Goal: Information Seeking & Learning: Learn about a topic

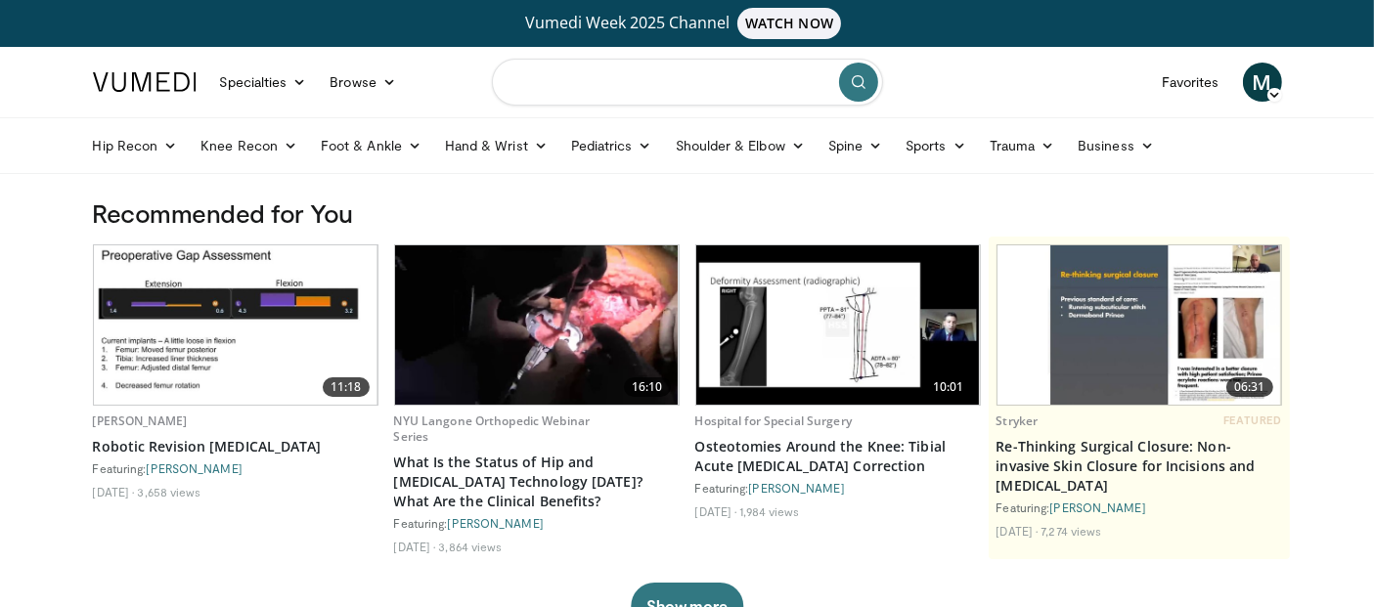
click at [586, 88] on input "Search topics, interventions" at bounding box center [687, 82] width 391 height 47
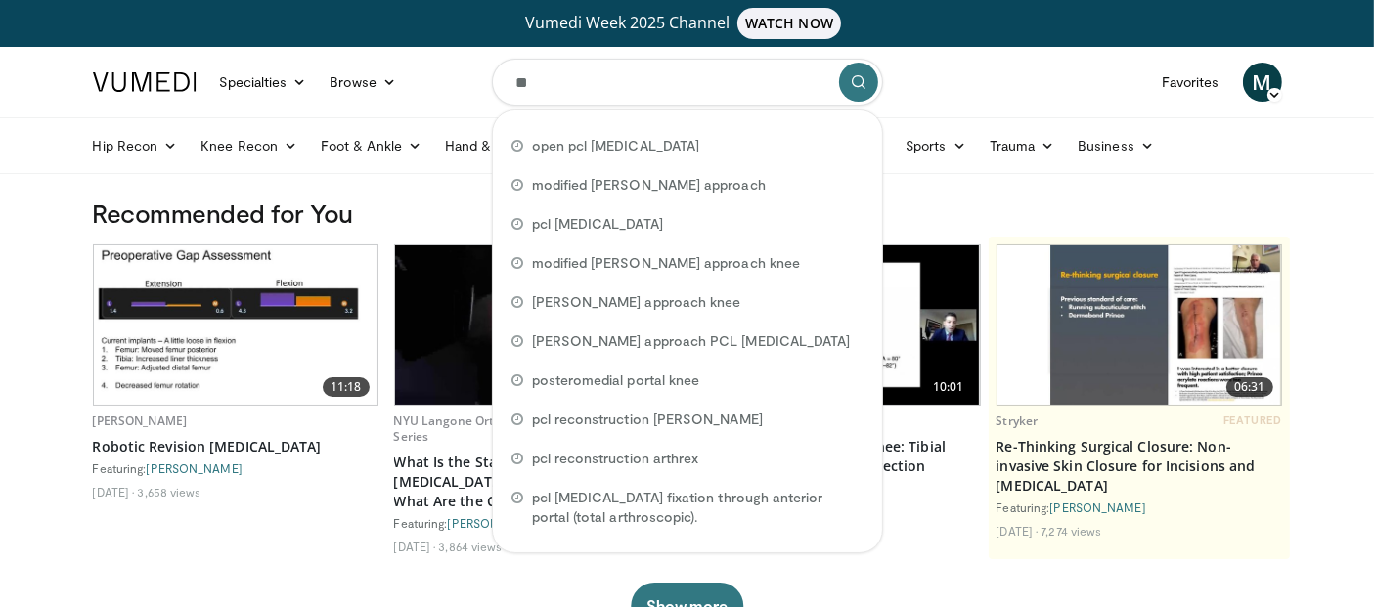
type input "***"
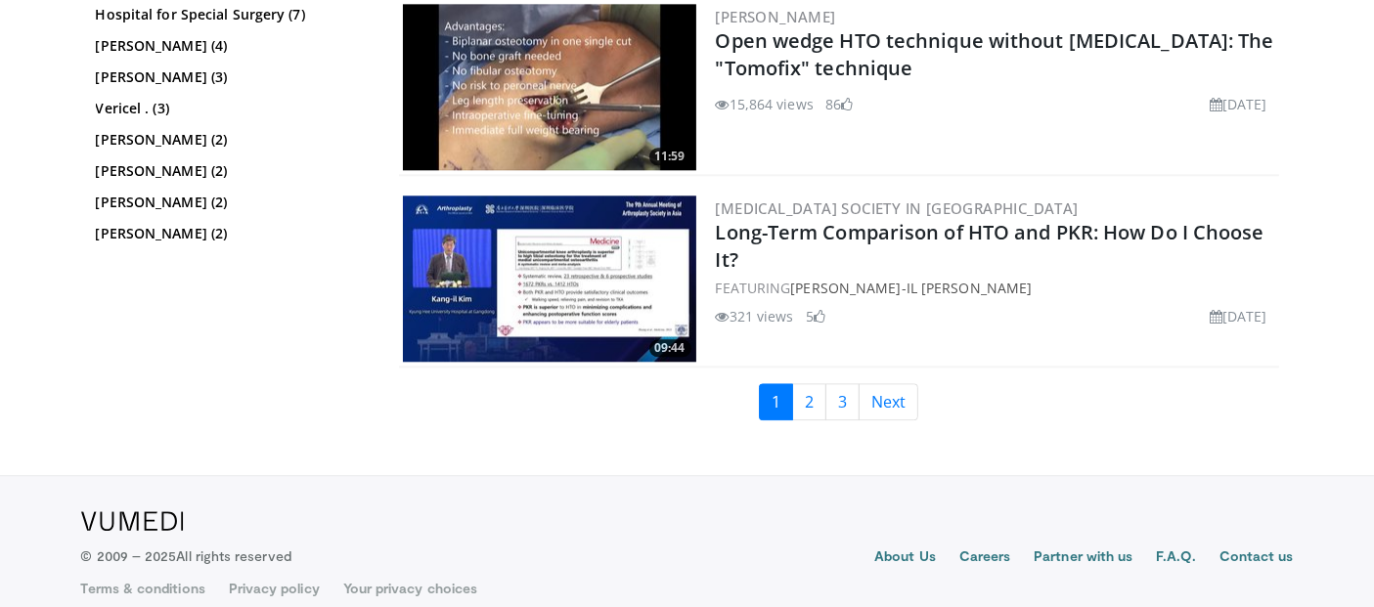
scroll to position [4865, 0]
click at [880, 389] on link "Next" at bounding box center [889, 401] width 60 height 37
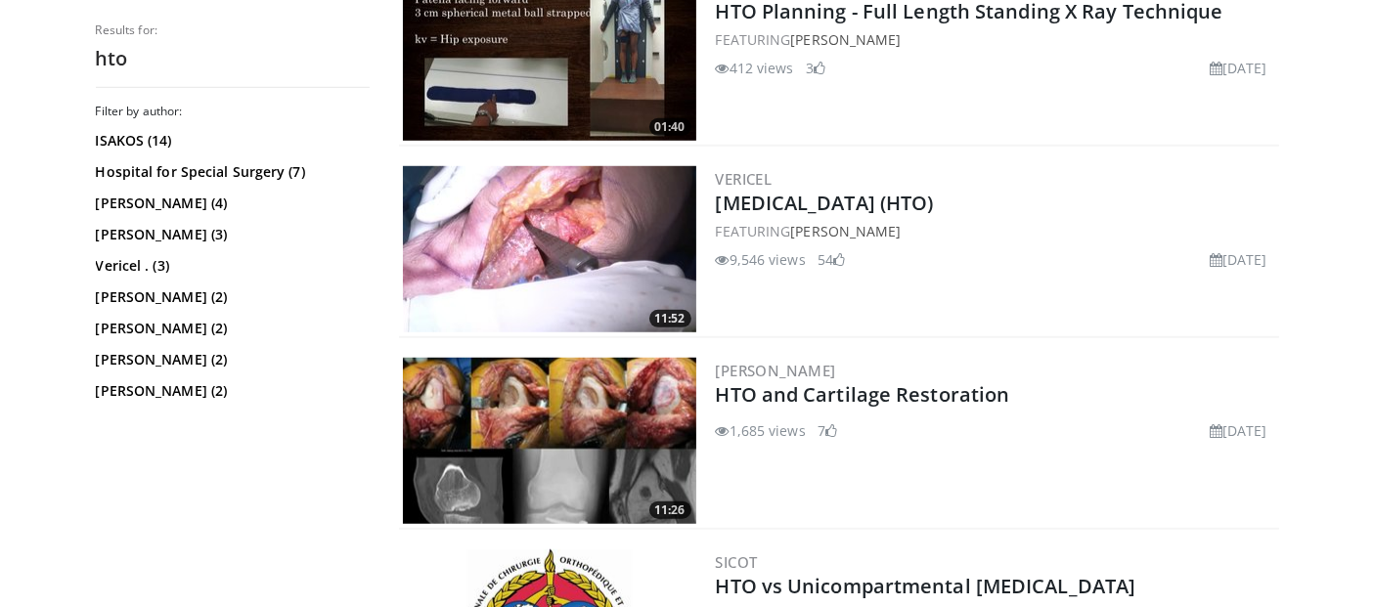
scroll to position [1445, 0]
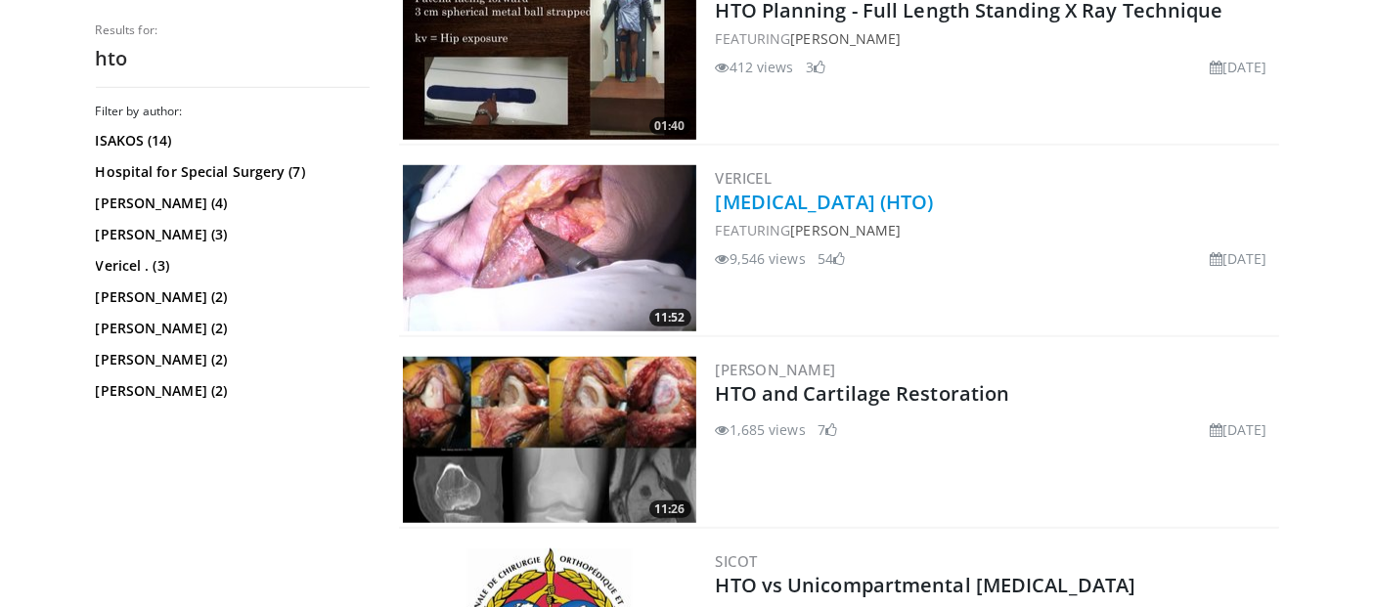
click at [735, 200] on link "[MEDICAL_DATA] (HTO)" at bounding box center [825, 202] width 218 height 26
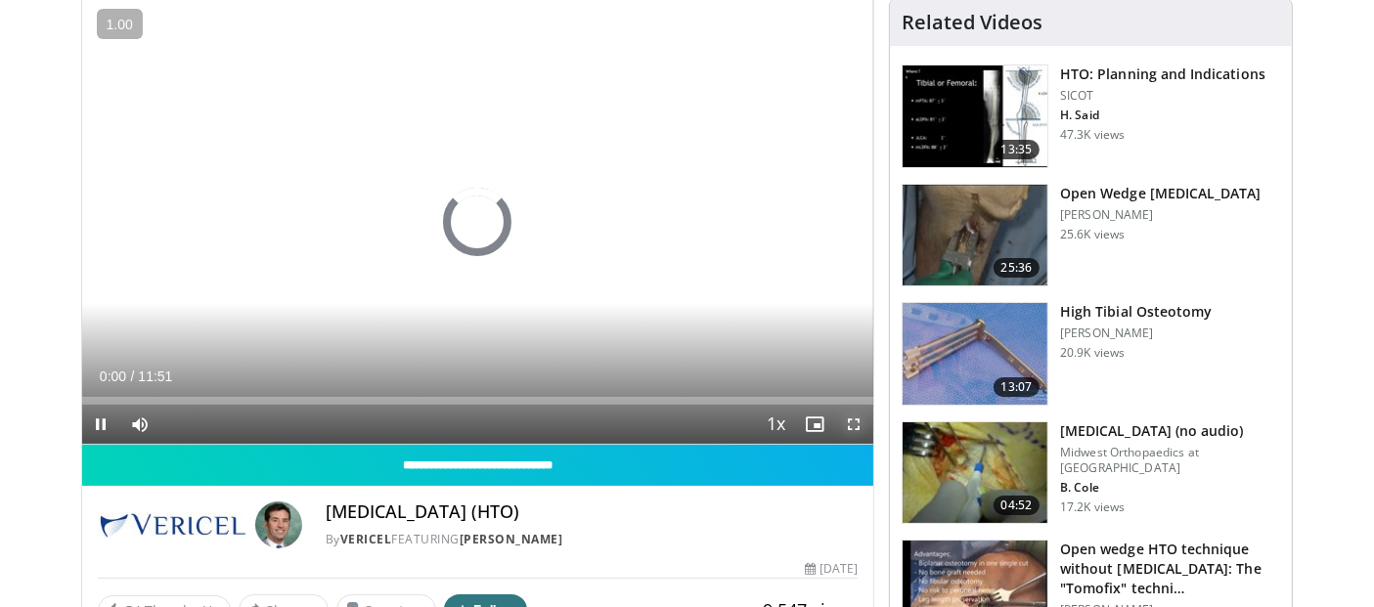
click at [859, 430] on span "Video Player" at bounding box center [853, 424] width 39 height 39
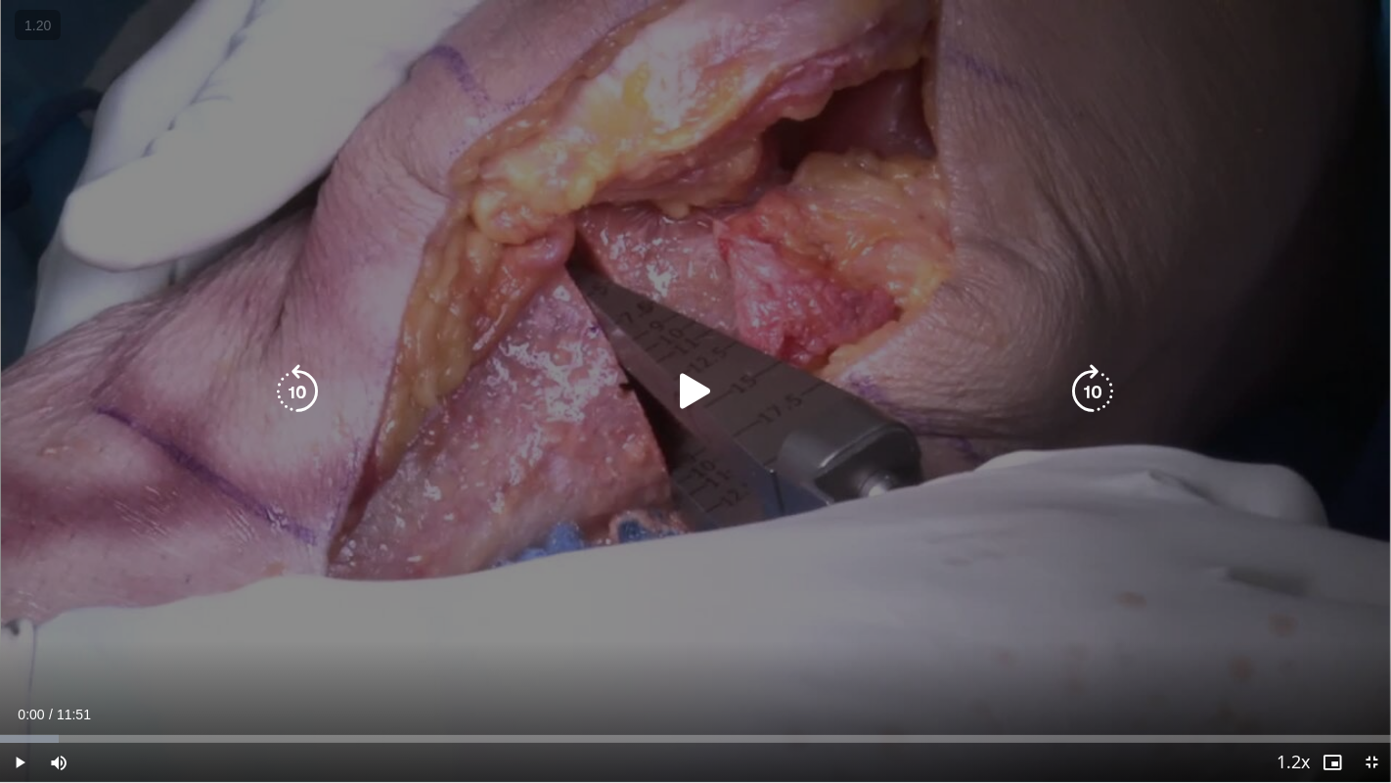
click at [685, 381] on icon "Video Player" at bounding box center [695, 391] width 55 height 55
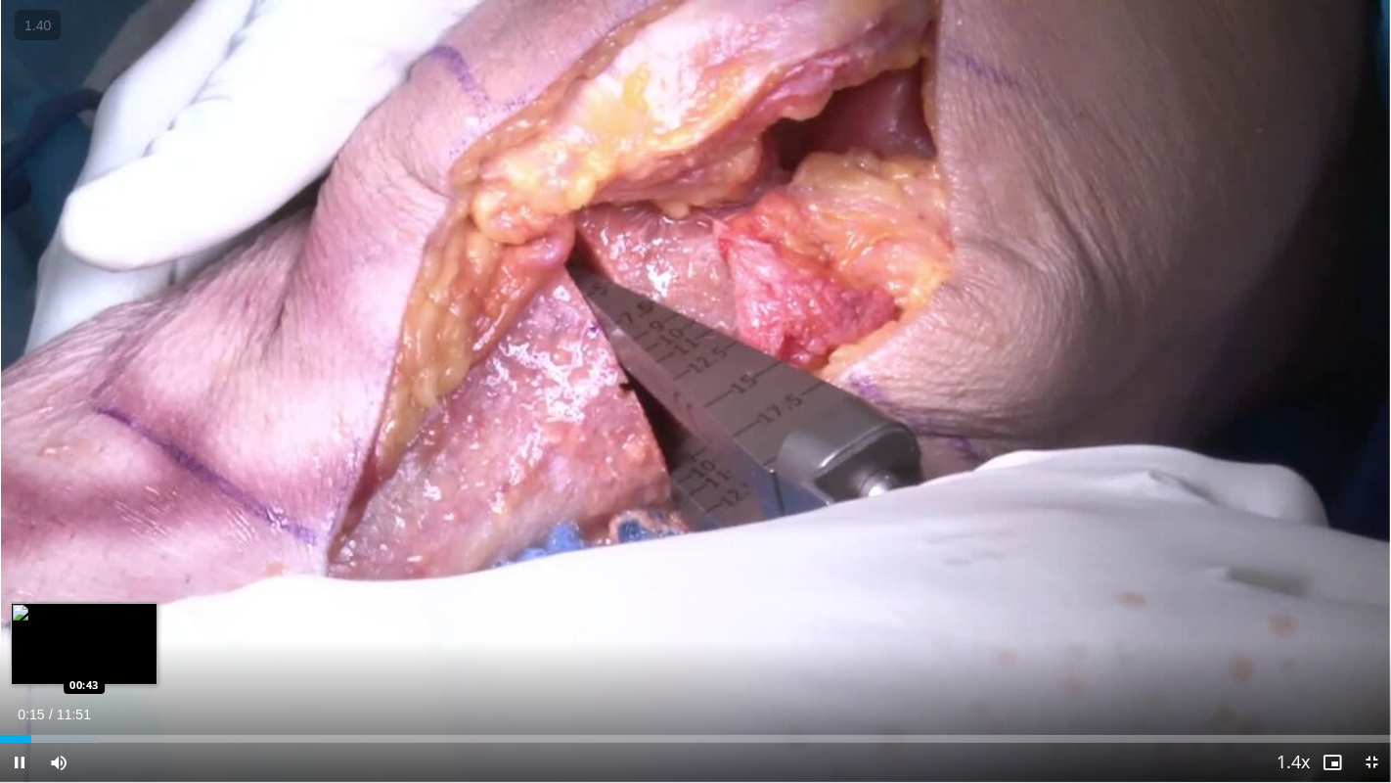
click at [83, 606] on div "Loaded : 7.03% 00:16 00:43" at bounding box center [695, 733] width 1391 height 19
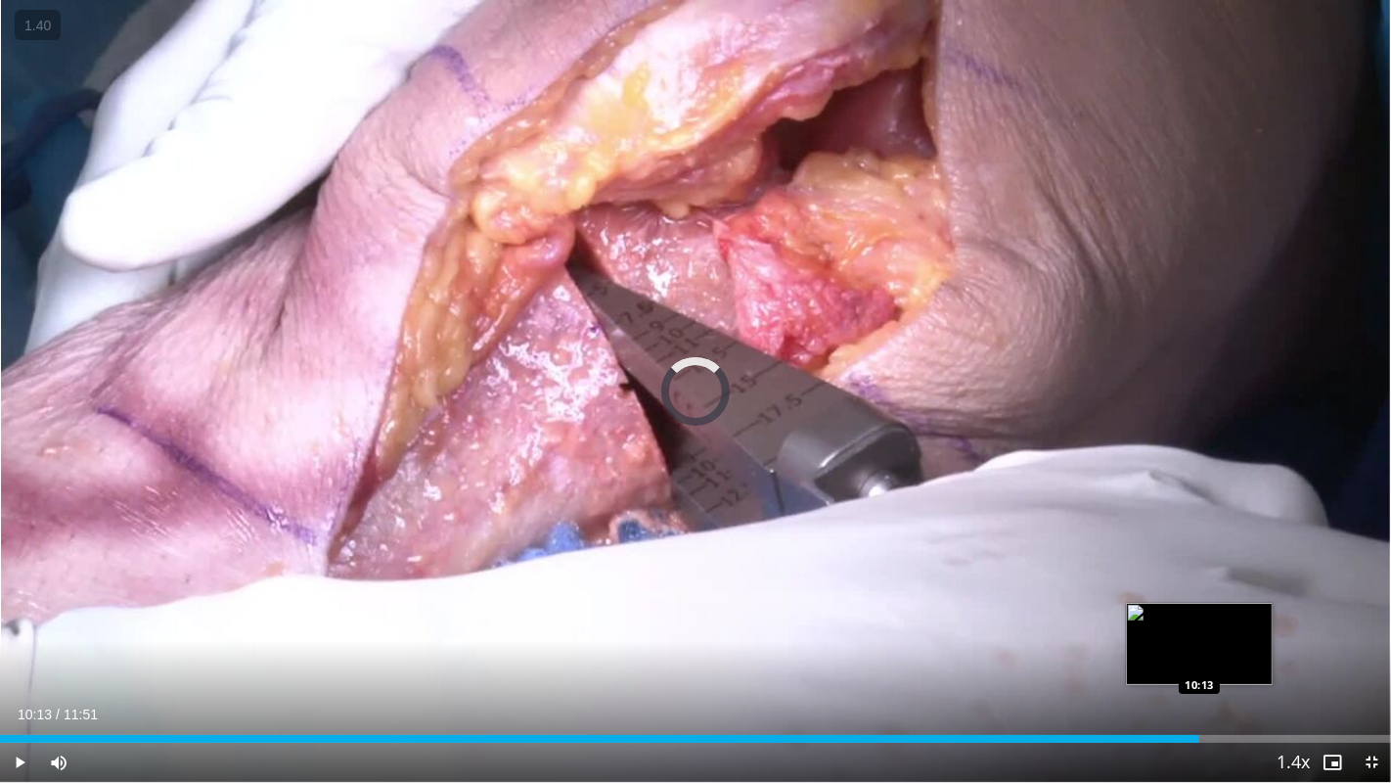
click at [1198, 606] on div "Loaded : 42.18% 04:03 10:13" at bounding box center [695, 733] width 1391 height 19
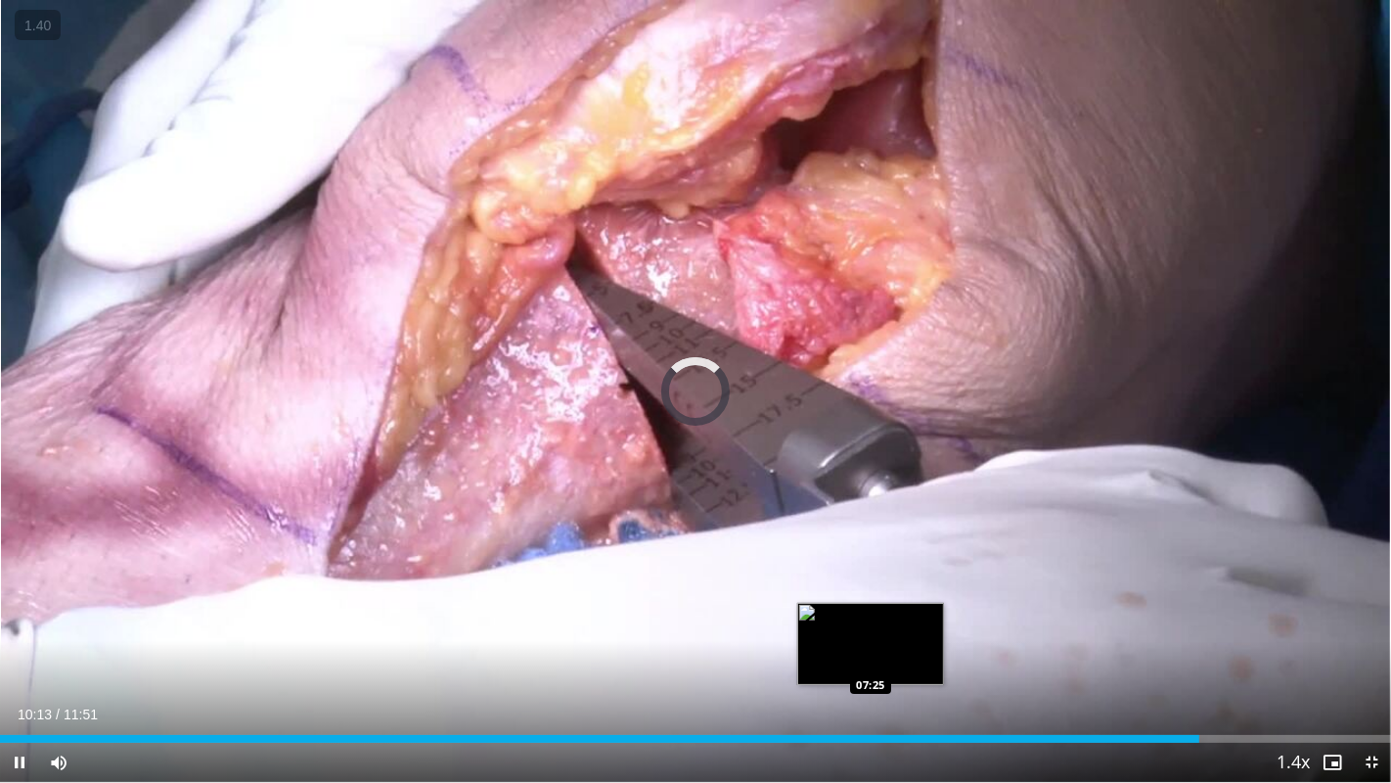
click at [869, 606] on div "Loaded : 0.00% 10:13 07:25" at bounding box center [695, 733] width 1391 height 19
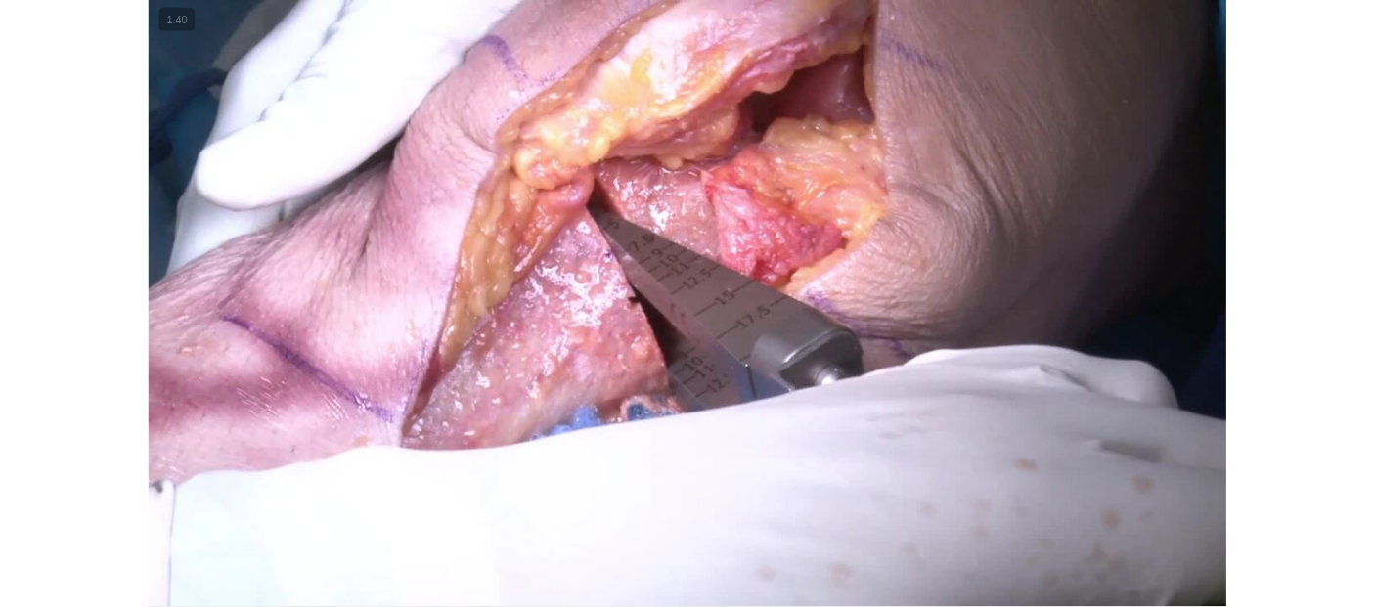
scroll to position [646, 0]
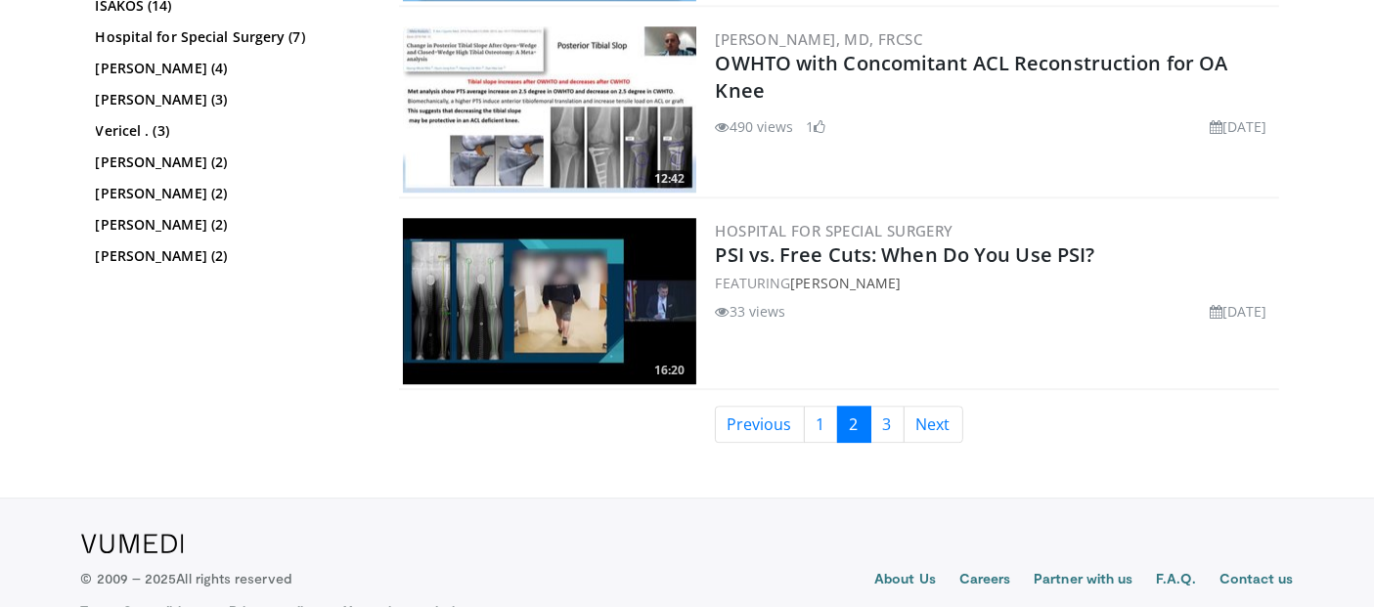
scroll to position [5083, 0]
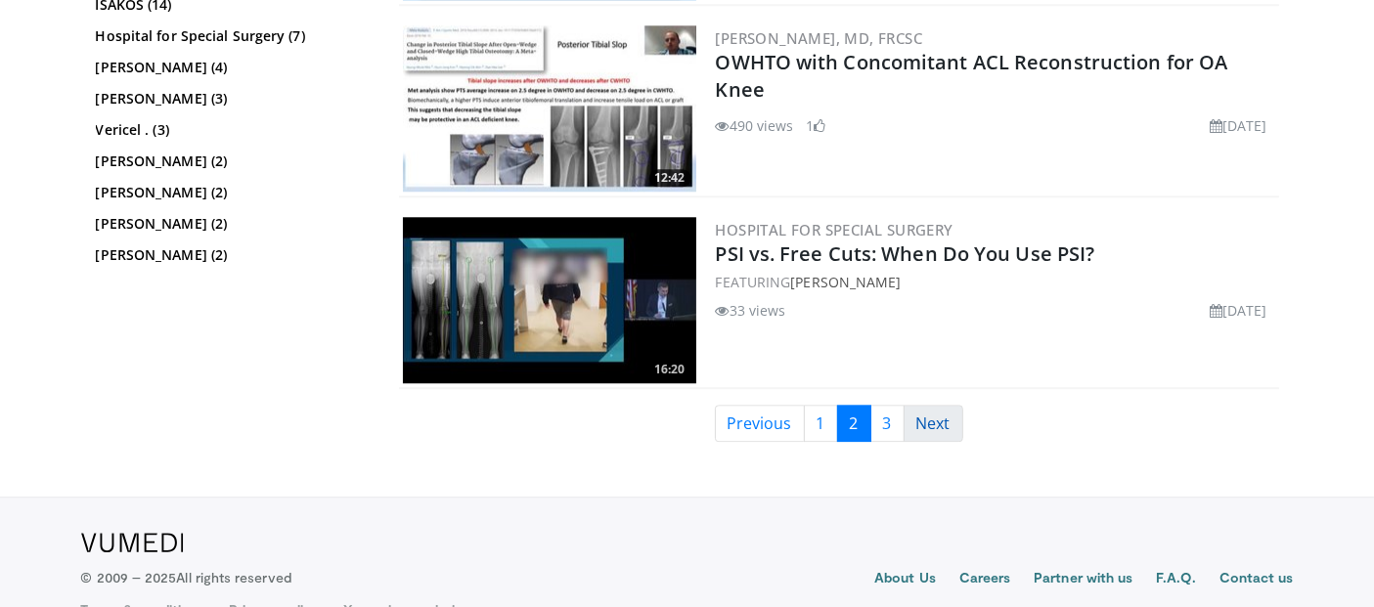
click at [927, 405] on link "Next" at bounding box center [934, 423] width 60 height 37
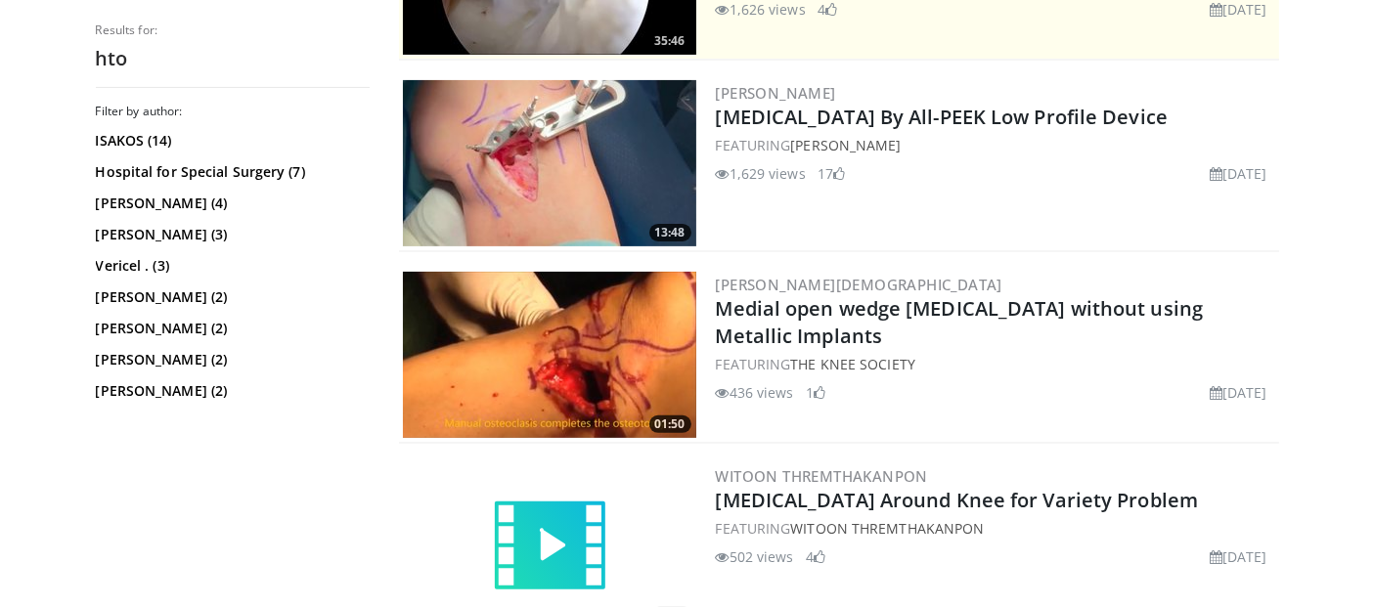
scroll to position [572, 0]
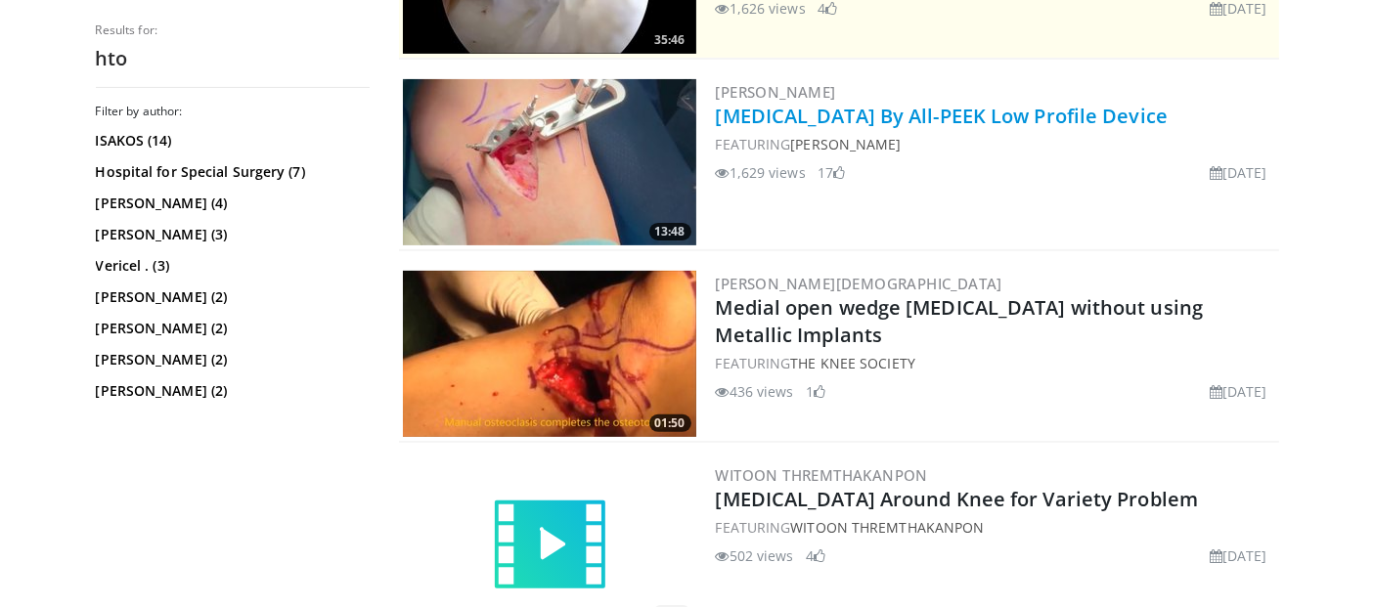
click at [774, 116] on link "[MEDICAL_DATA] By All-PEEK Low Profile Device" at bounding box center [942, 116] width 453 height 26
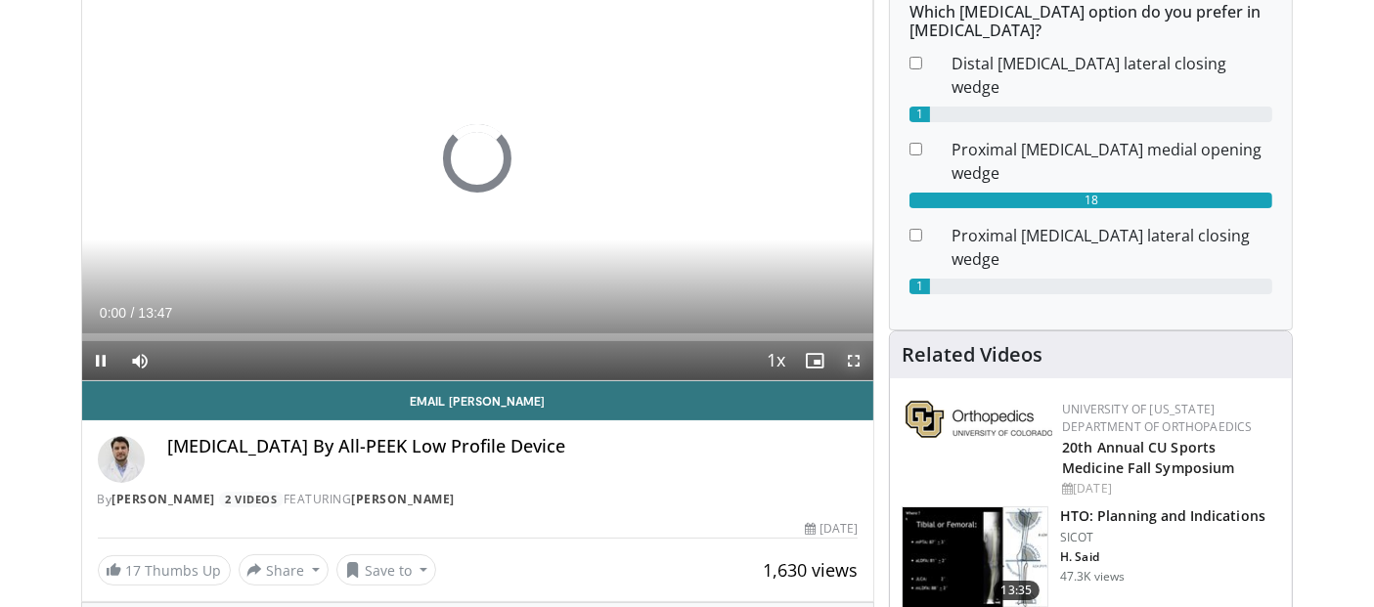
click at [847, 362] on span "Video Player" at bounding box center [853, 360] width 39 height 39
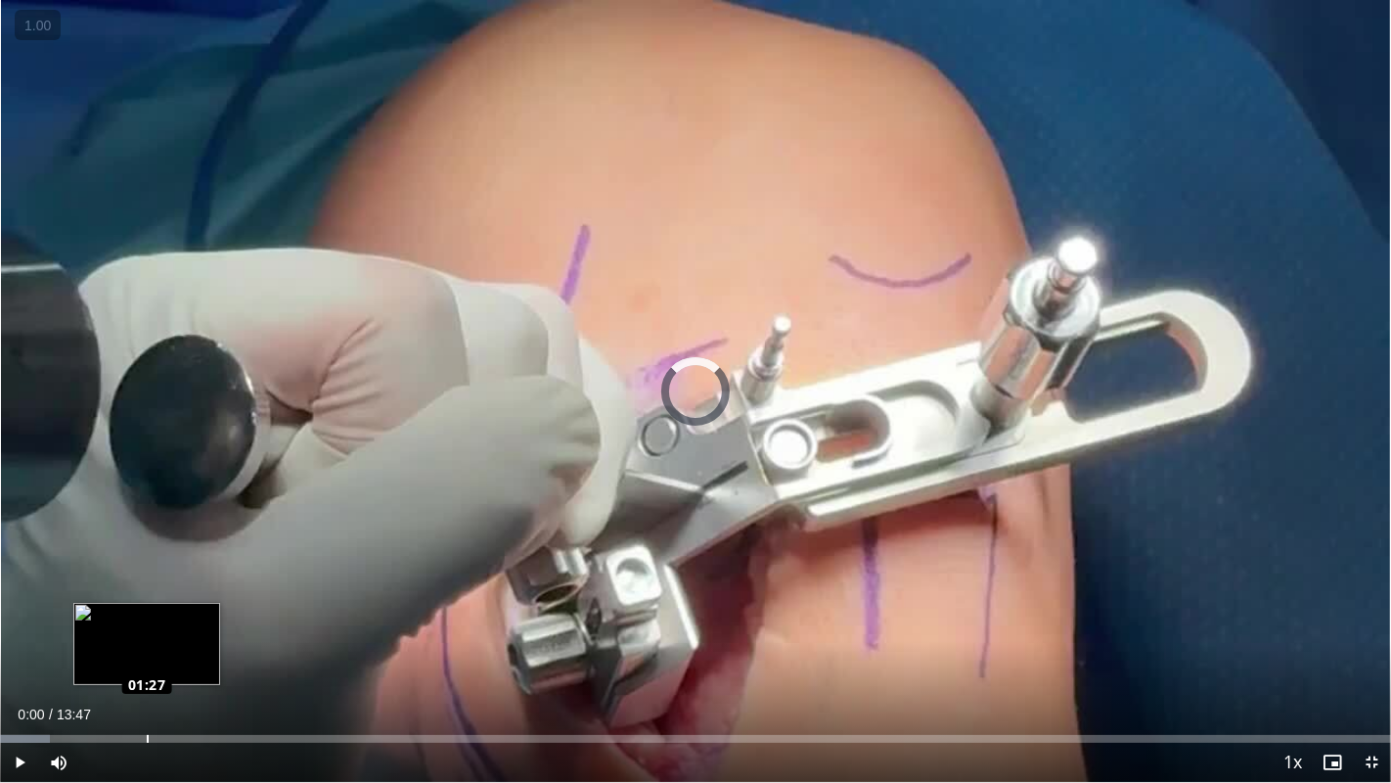
click at [146, 606] on div "Loaded : 3.61% 01:27 01:27" at bounding box center [695, 733] width 1391 height 19
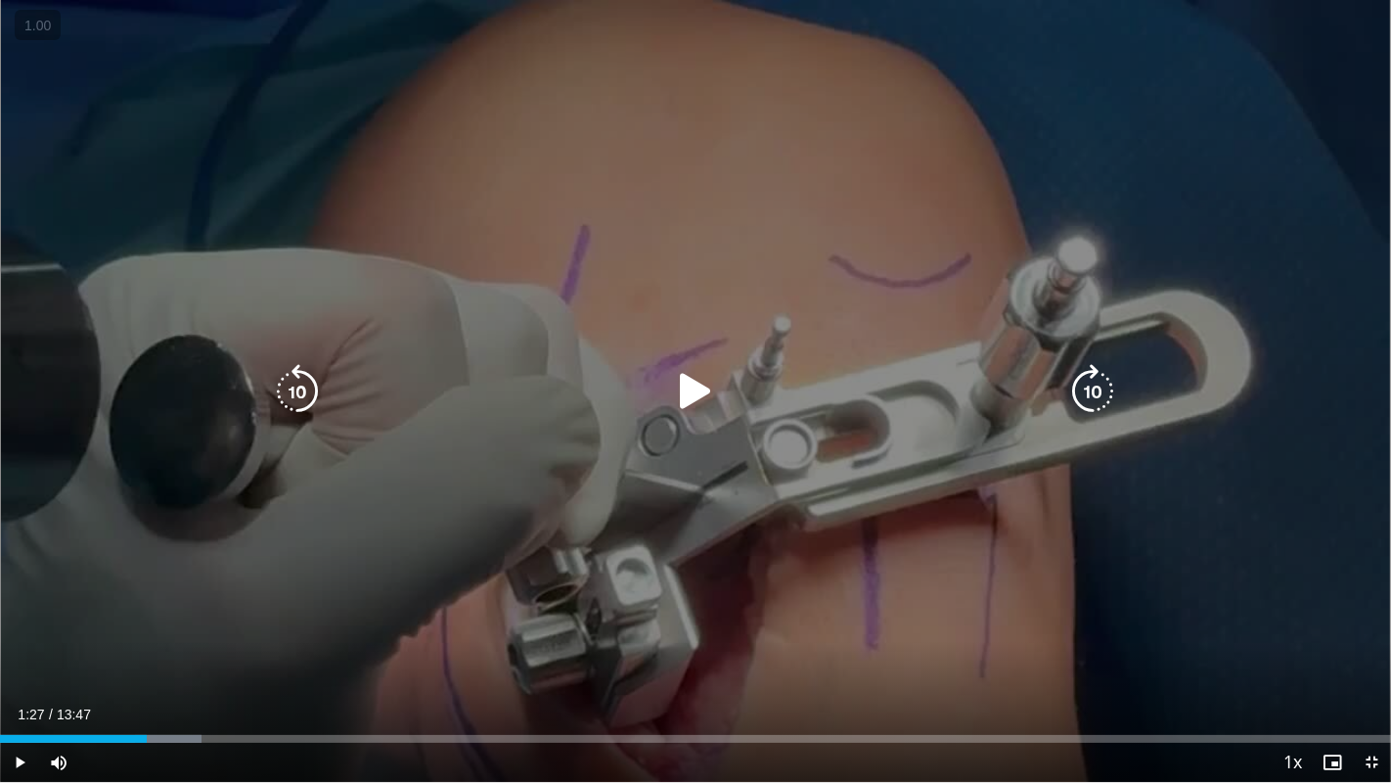
click at [685, 389] on icon "Video Player" at bounding box center [695, 391] width 55 height 55
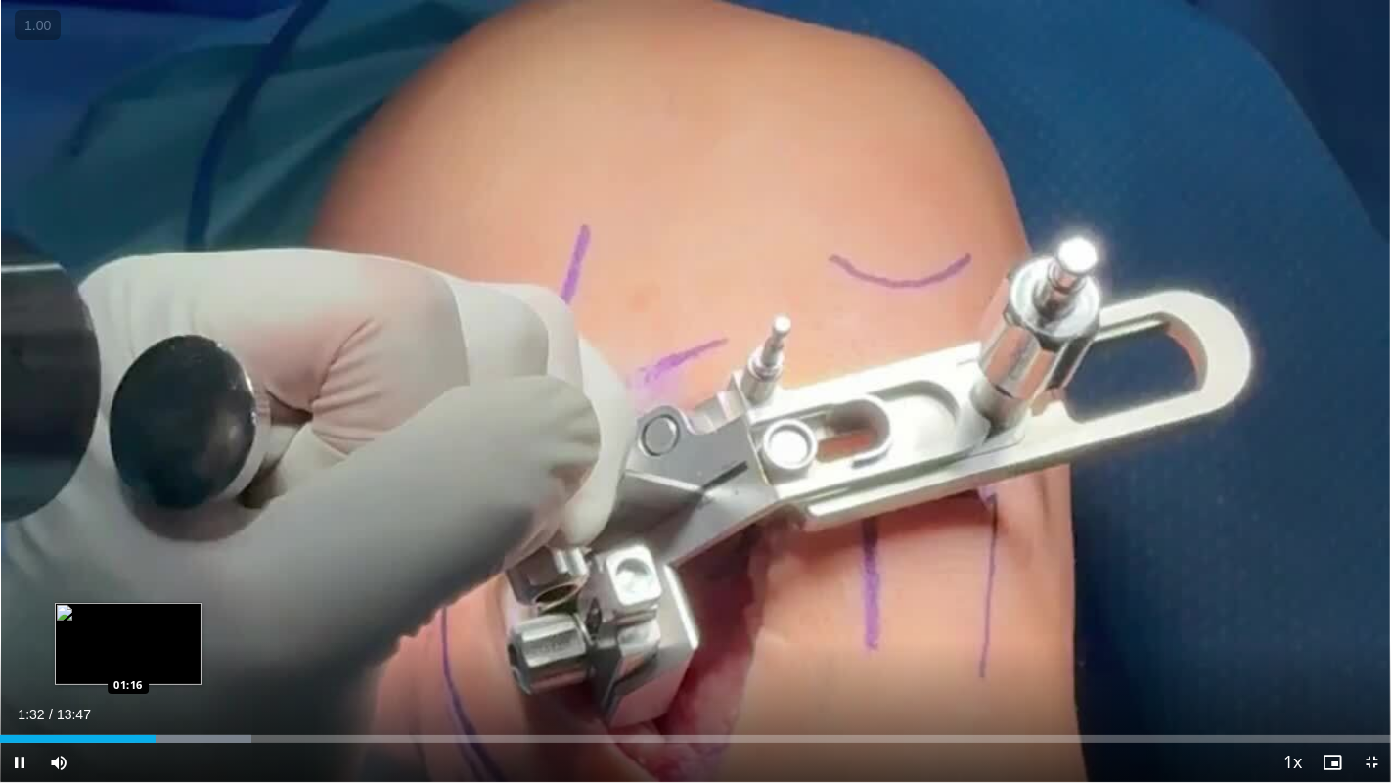
click at [128, 606] on div "01:32" at bounding box center [78, 739] width 156 height 8
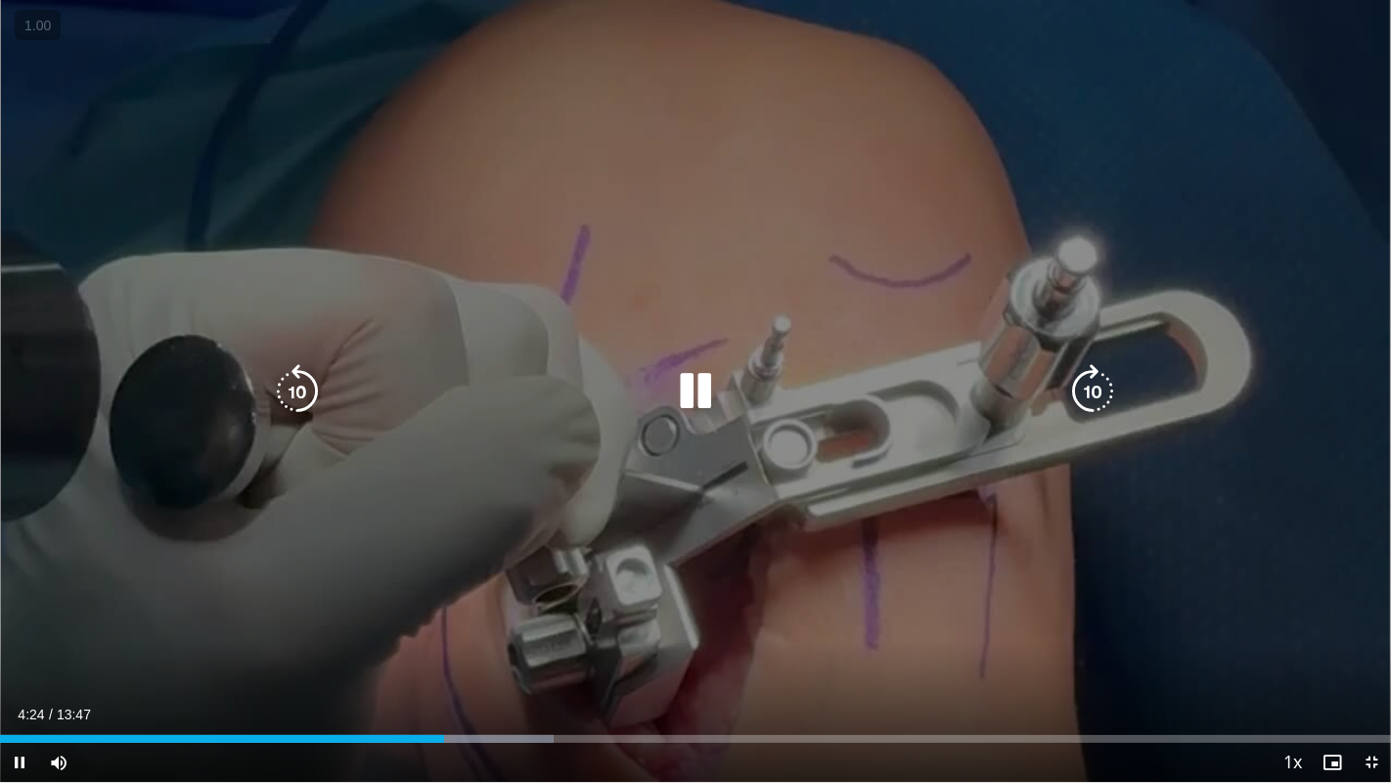
click at [694, 402] on icon "Video Player" at bounding box center [695, 391] width 55 height 55
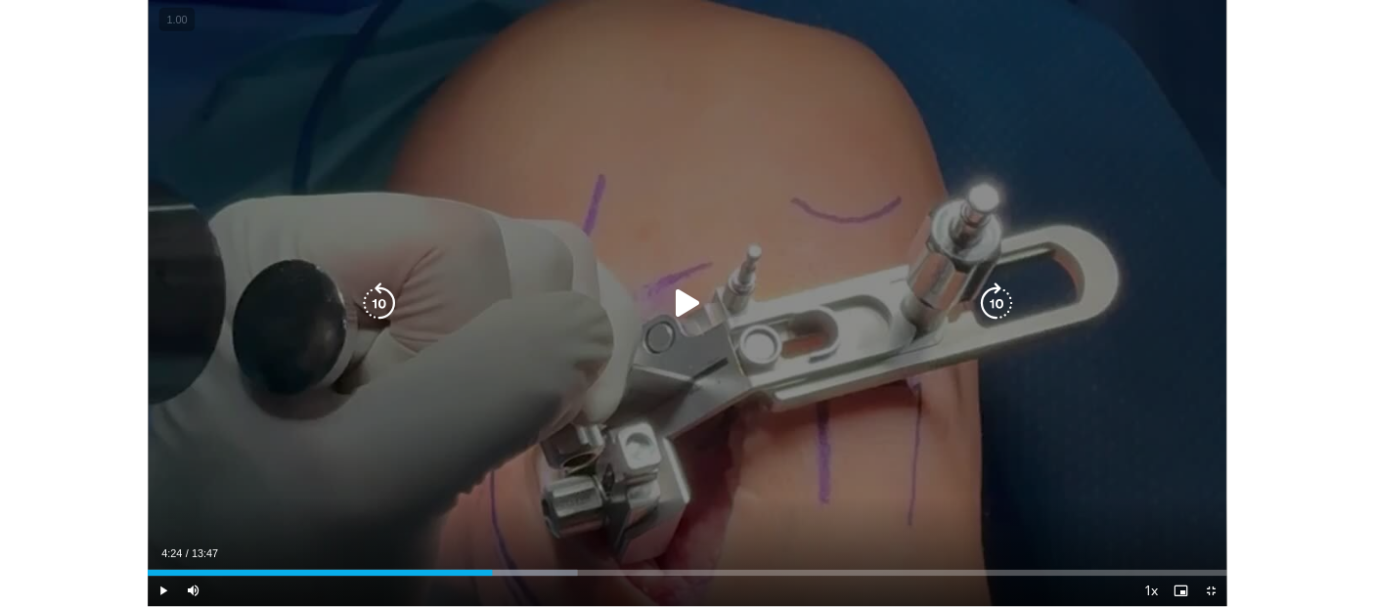
scroll to position [709, 0]
